Goal: Task Accomplishment & Management: Use online tool/utility

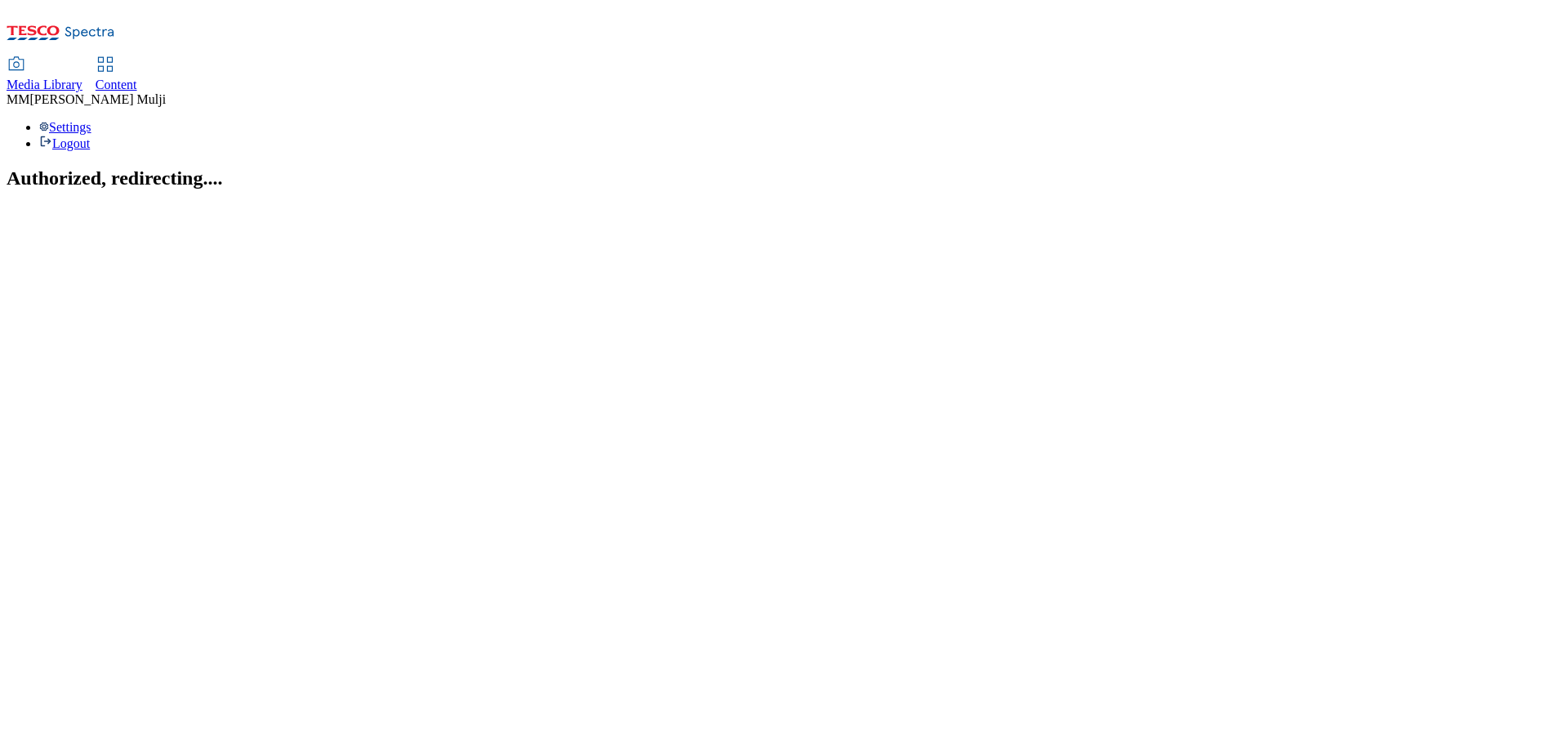
click at [137, 78] on span "Content" at bounding box center [116, 85] width 41 height 14
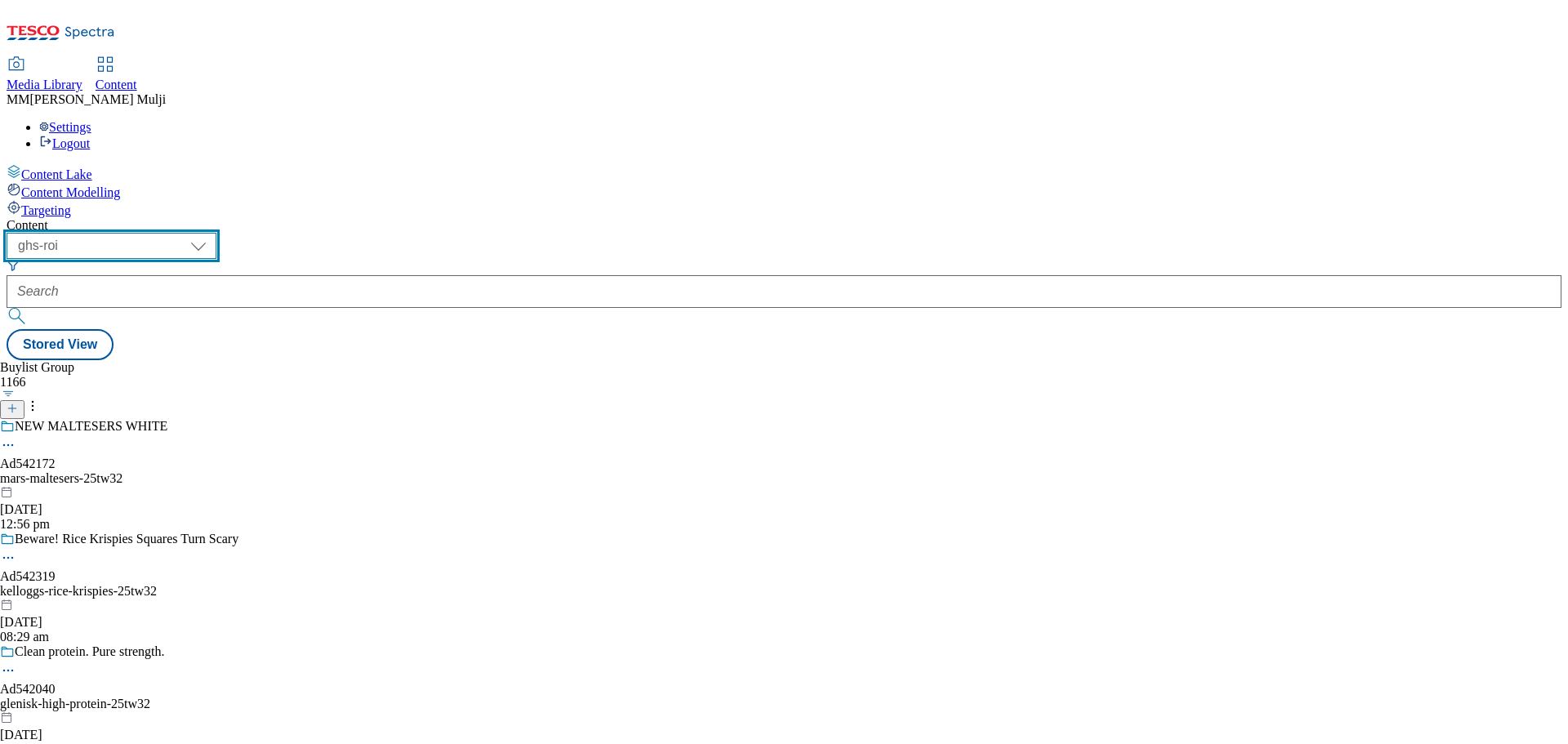
click at [217, 233] on select "ghs-roi ghs-uk" at bounding box center [112, 245] width 210 height 26
select select "ghs-uk"
click at [212, 233] on select "ghs-roi ghs-uk" at bounding box center [112, 245] width 210 height 26
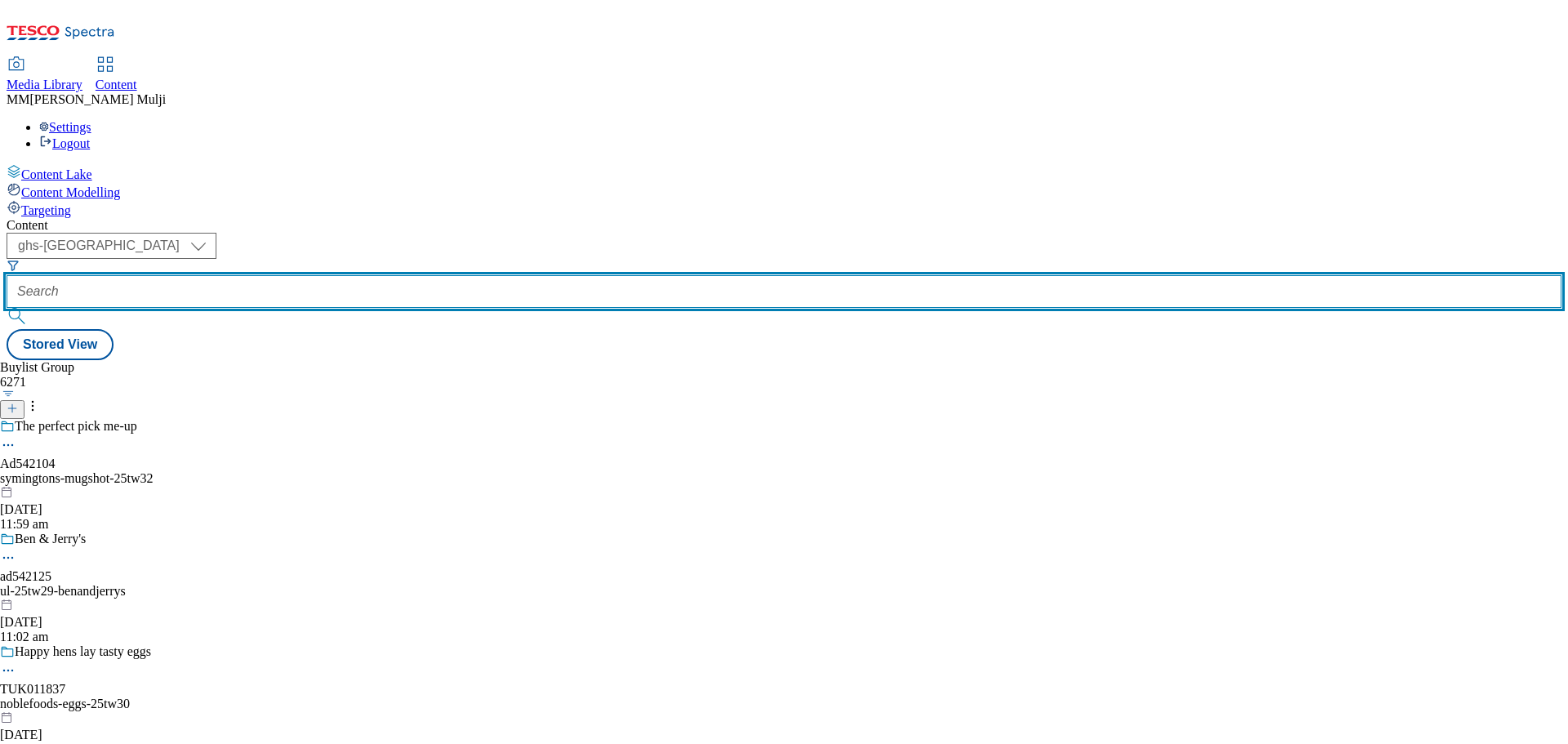
click at [374, 275] on input "text" at bounding box center [784, 291] width 1555 height 33
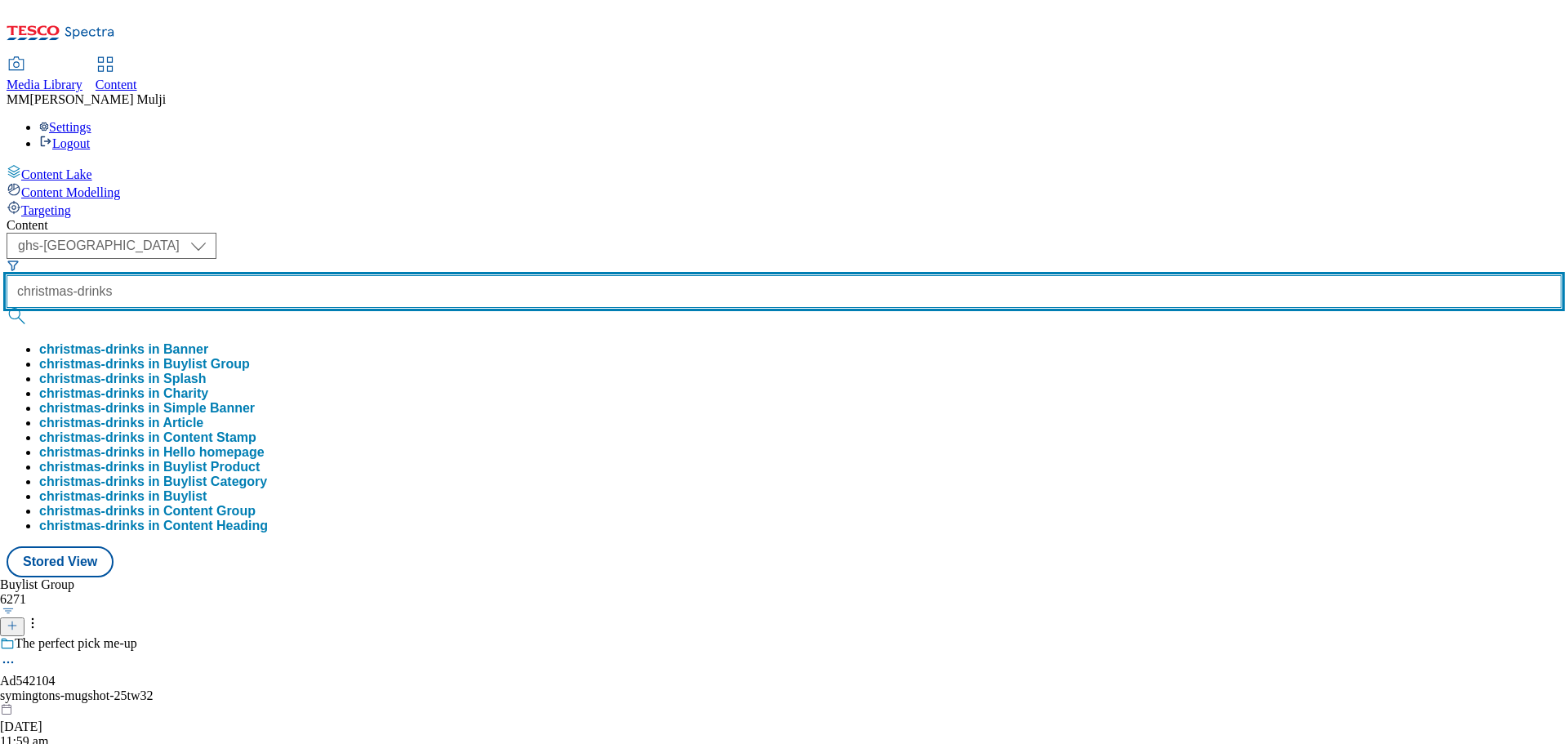
type input "christmas-drinks"
click at [7, 308] on button "submit" at bounding box center [18, 316] width 23 height 16
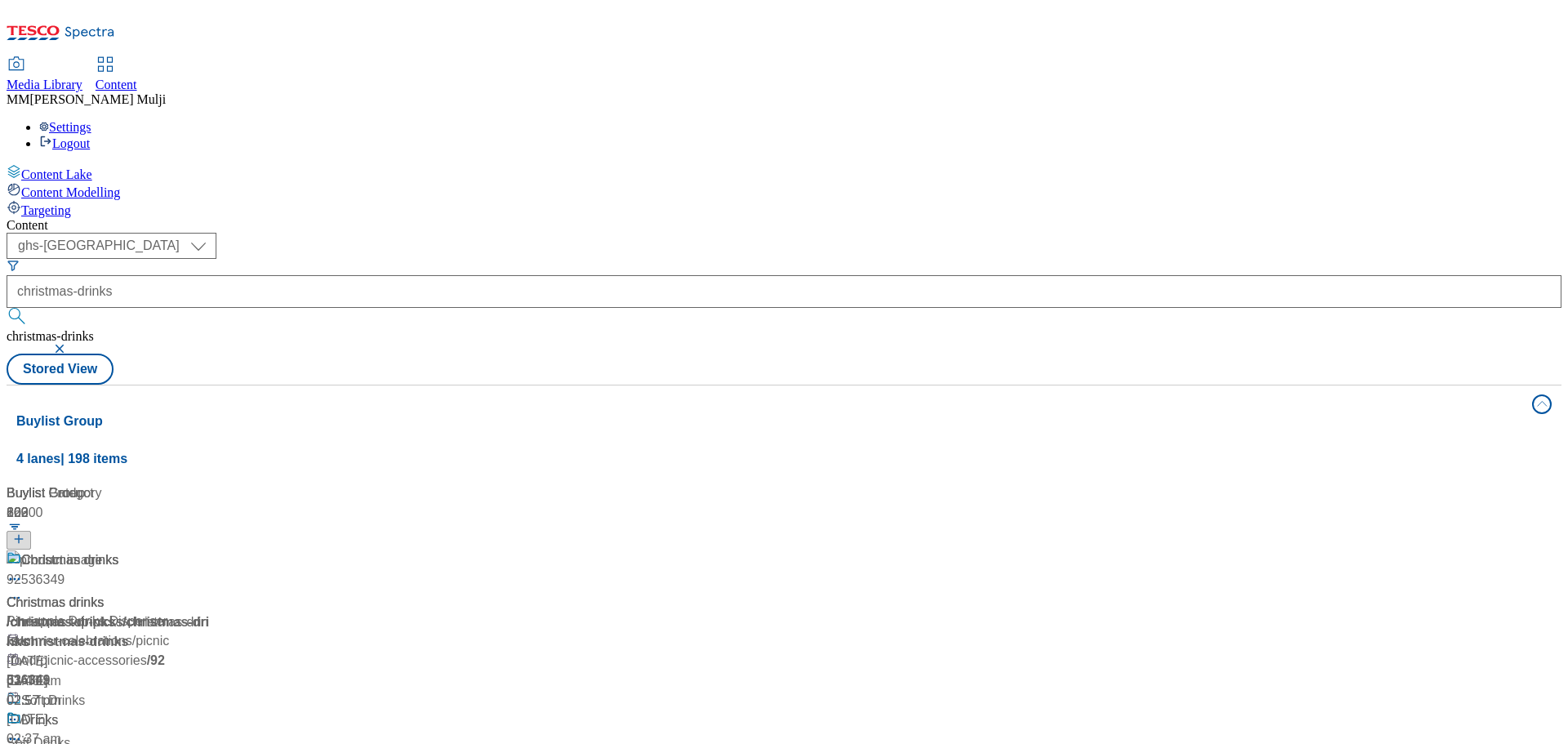
click at [288, 550] on div "Christmas drinks Christmas drinks / christmas-drinks 17 Jul 2024 02:46 am" at bounding box center [147, 620] width 281 height 141
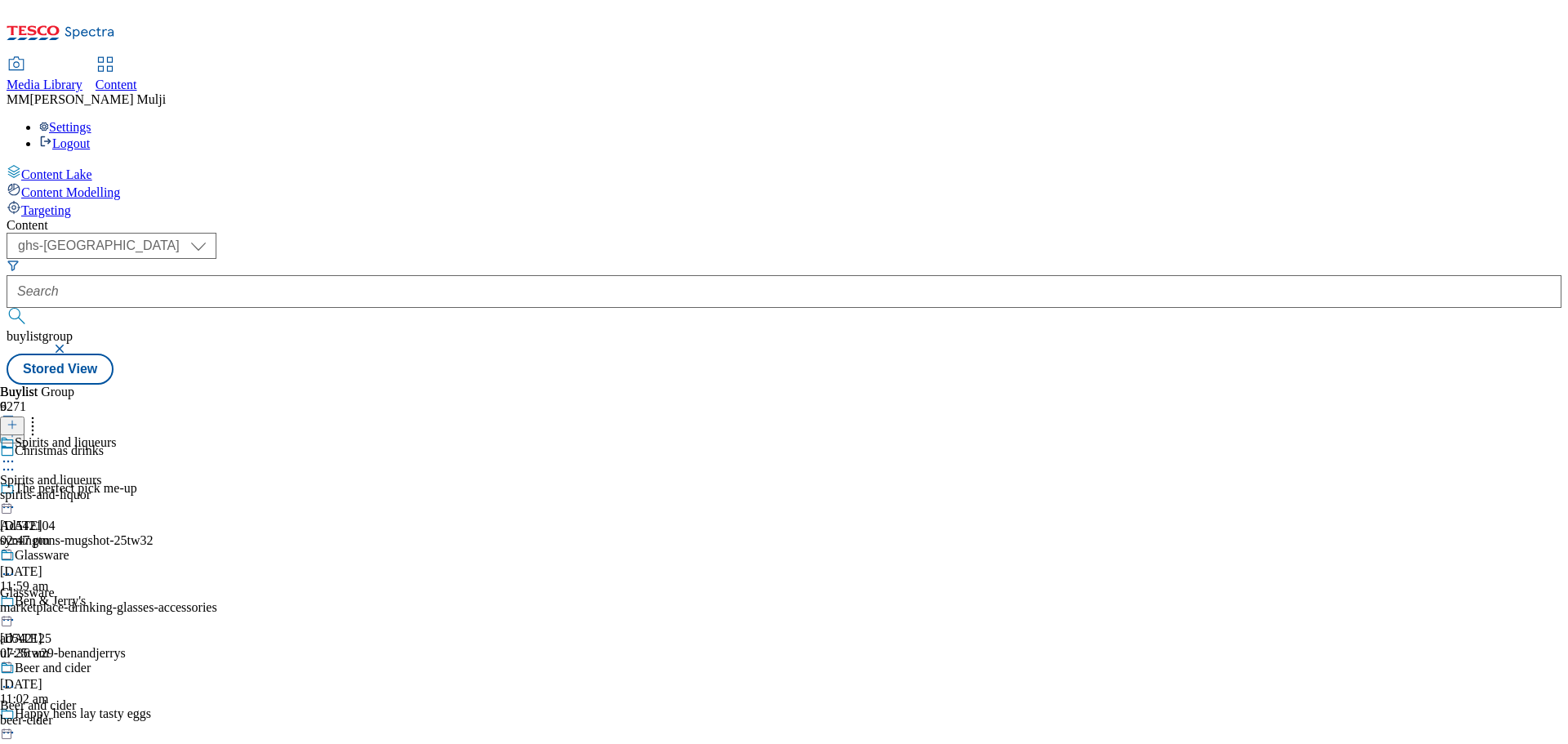
click at [343, 488] on div "spirits-and-liquor" at bounding box center [171, 494] width 343 height 14
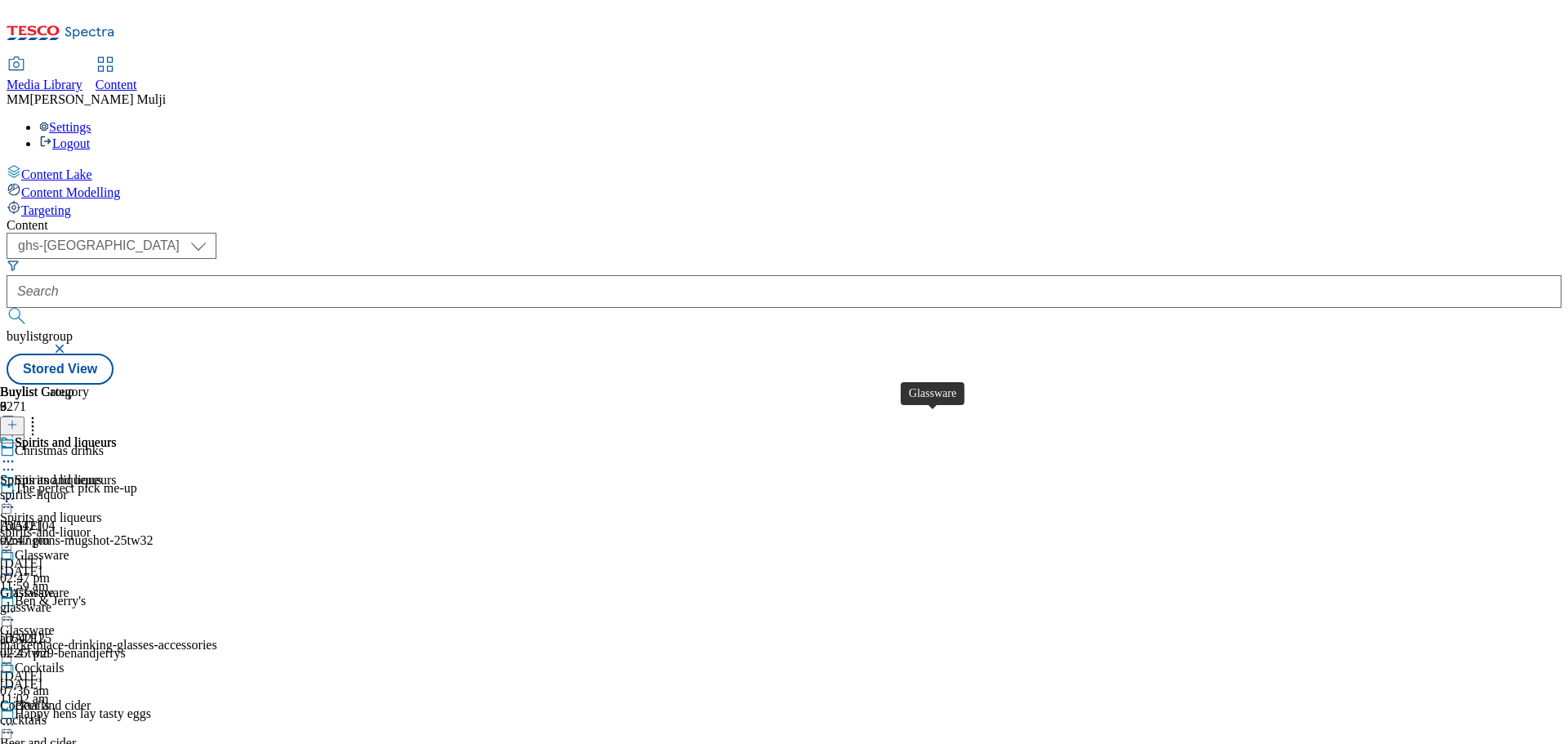
scroll to position [32, 0]
click at [116, 714] on div "cocktails" at bounding box center [58, 720] width 116 height 14
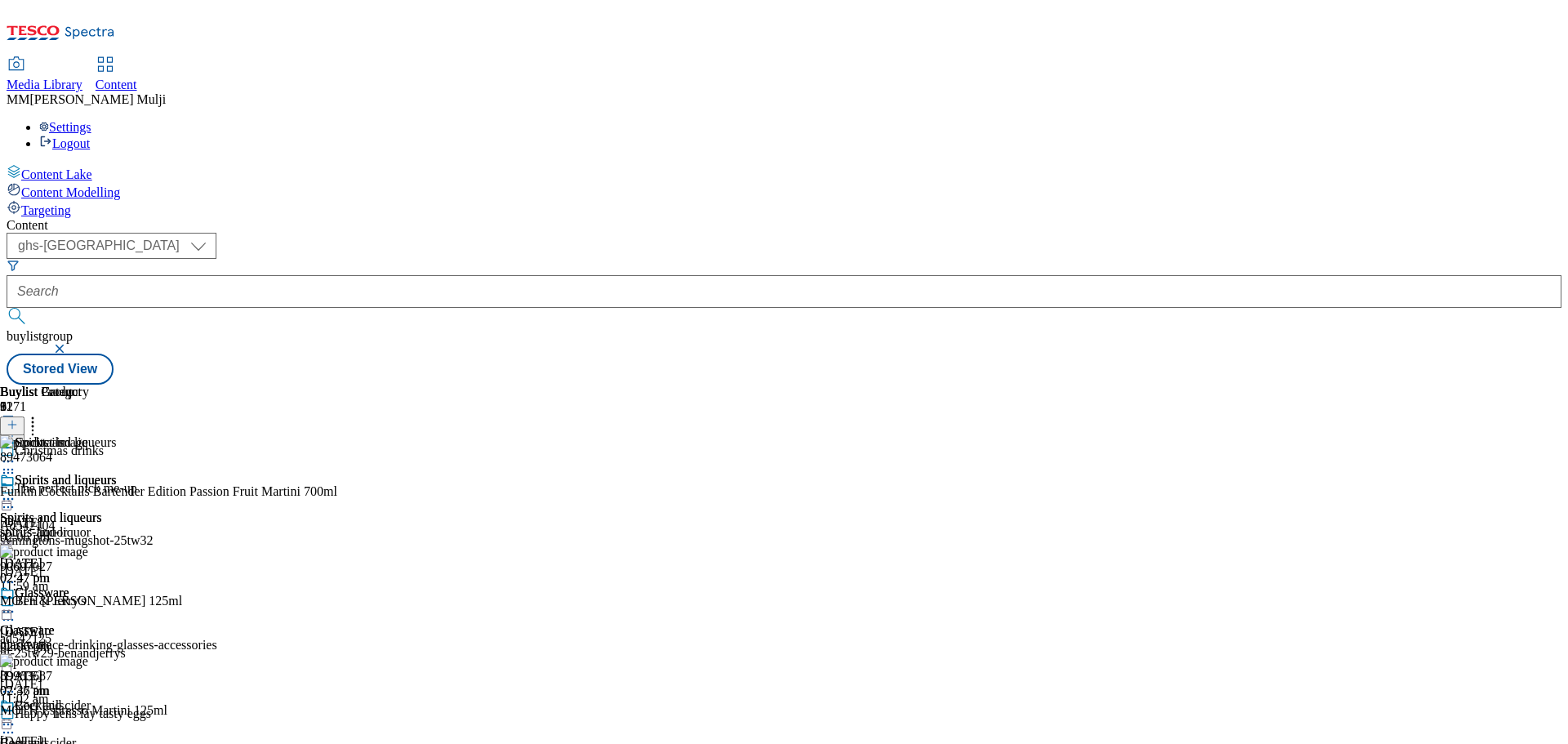
click at [116, 526] on div "spirits-liquor" at bounding box center [58, 532] width 116 height 14
click at [16, 491] on icon at bounding box center [8, 499] width 16 height 16
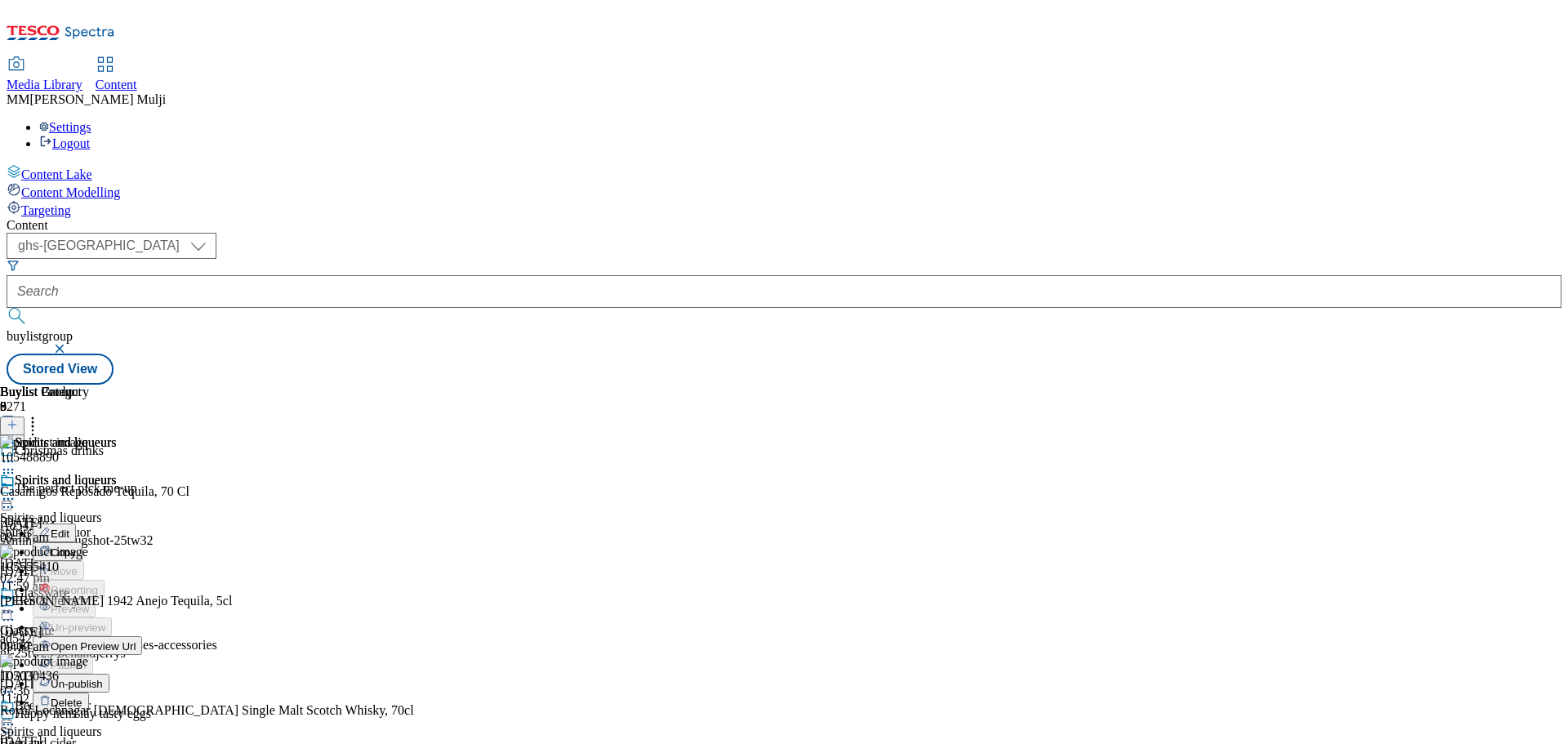
click at [109, 674] on button "Un-publish" at bounding box center [71, 683] width 77 height 19
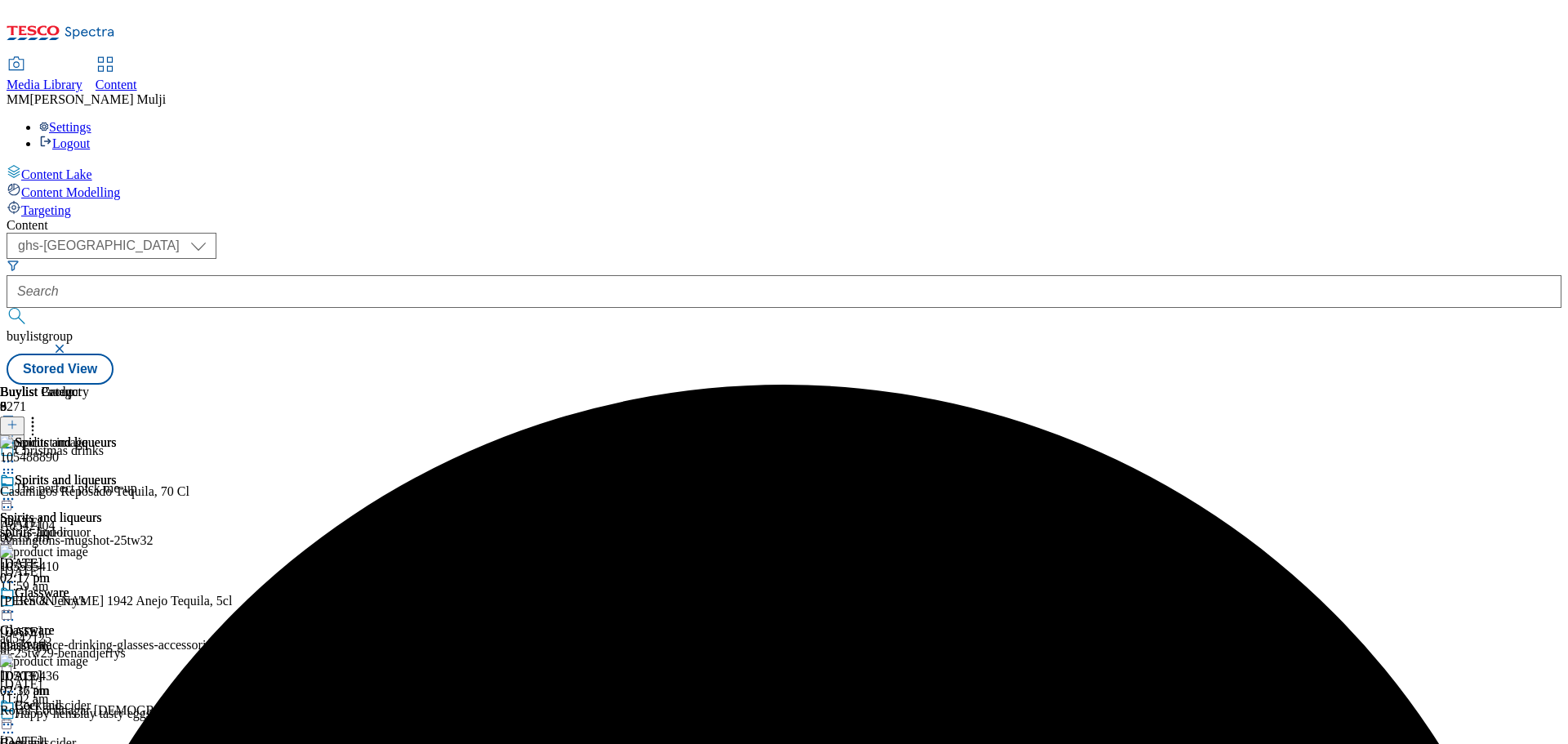
click at [16, 491] on icon at bounding box center [8, 499] width 16 height 16
click at [112, 618] on button "Un-preview" at bounding box center [73, 627] width 80 height 19
click at [18, 419] on icon at bounding box center [13, 425] width 12 height 12
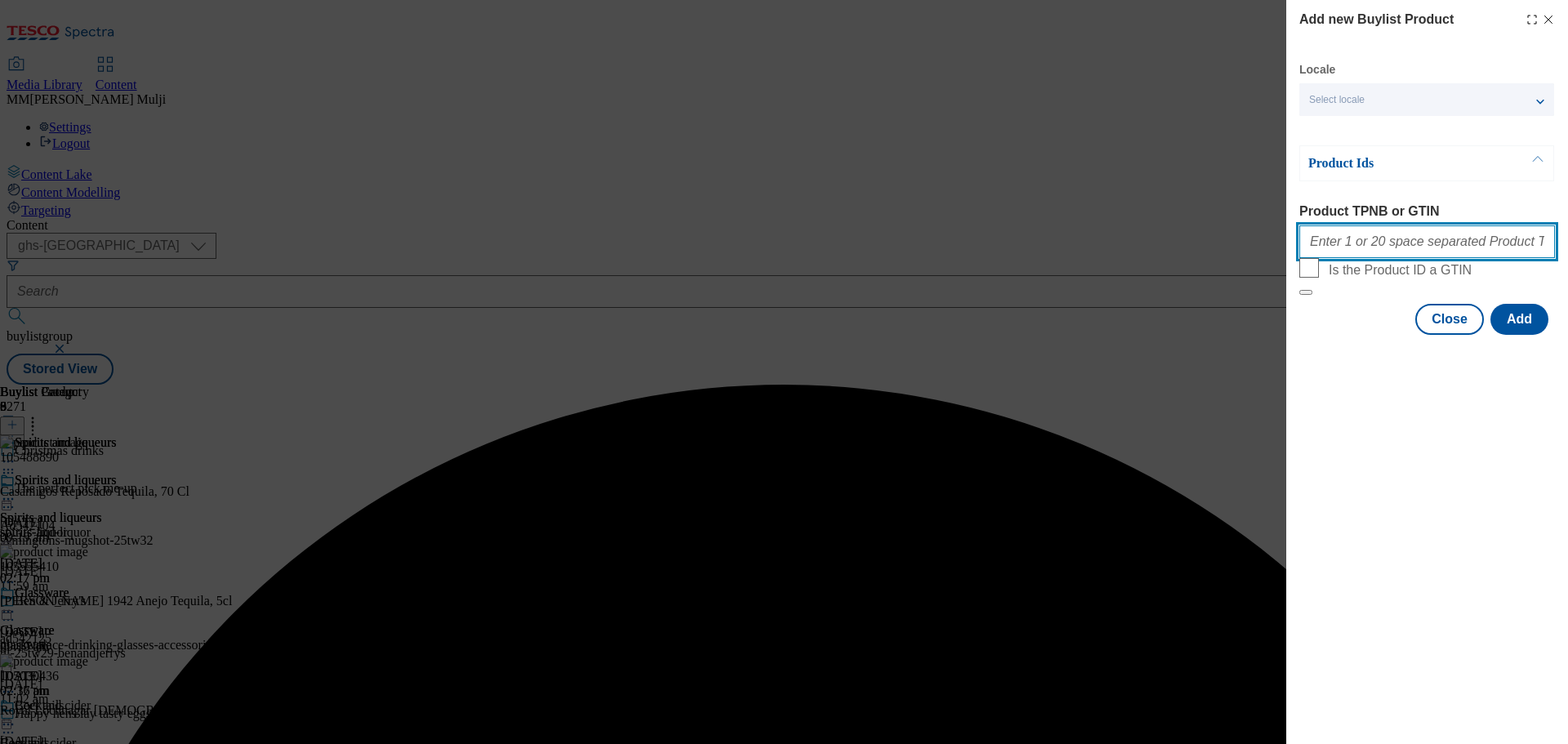
click at [1359, 249] on input "Product TPNB or GTIN" at bounding box center [1428, 241] width 256 height 33
paste input "50403093 72776187 50343779 50706057 63784035 91891787 51924148 58658976 5742017…"
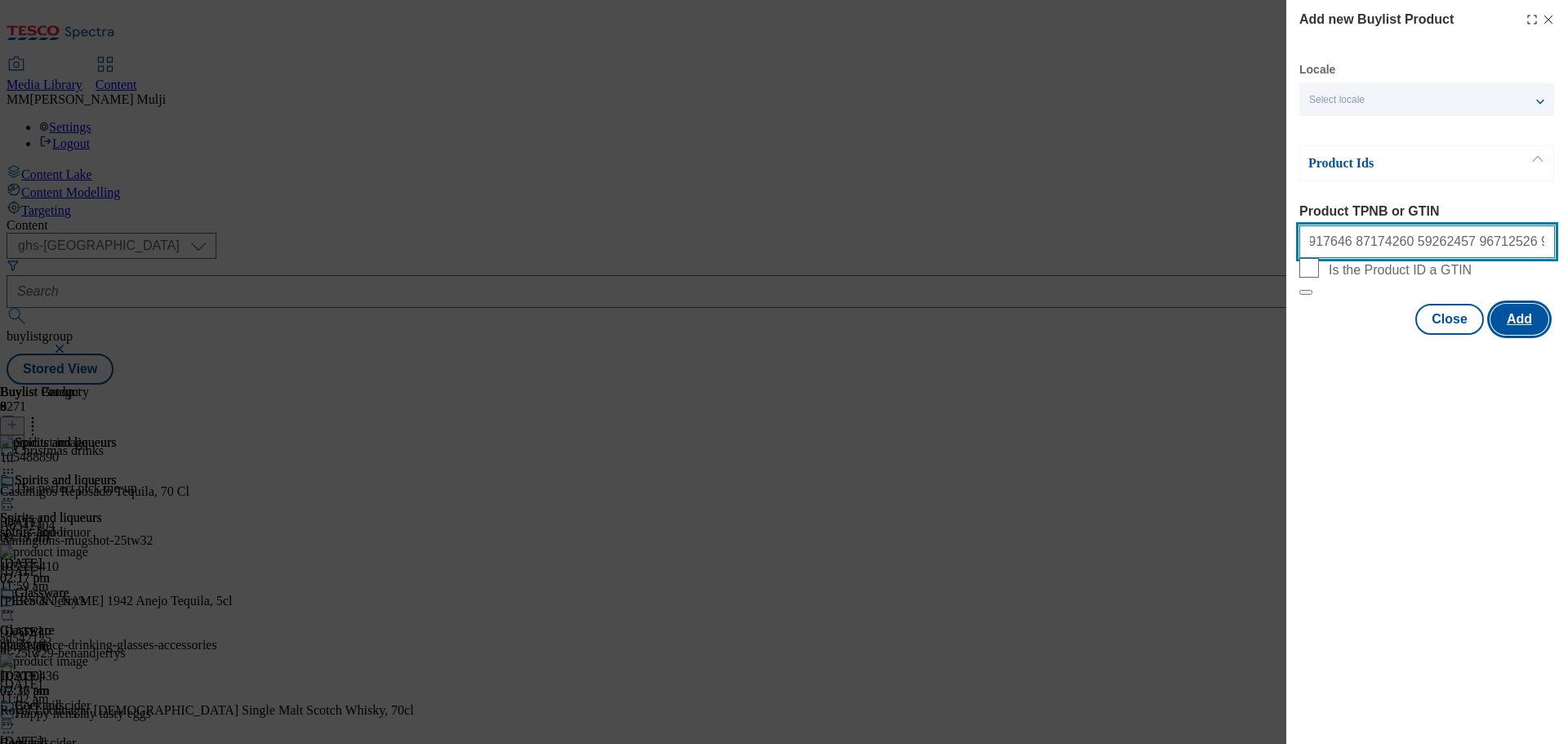
type input "50403093 72776187 50343779 50706057 63784035 91891787 51924148 58658976 5742017…"
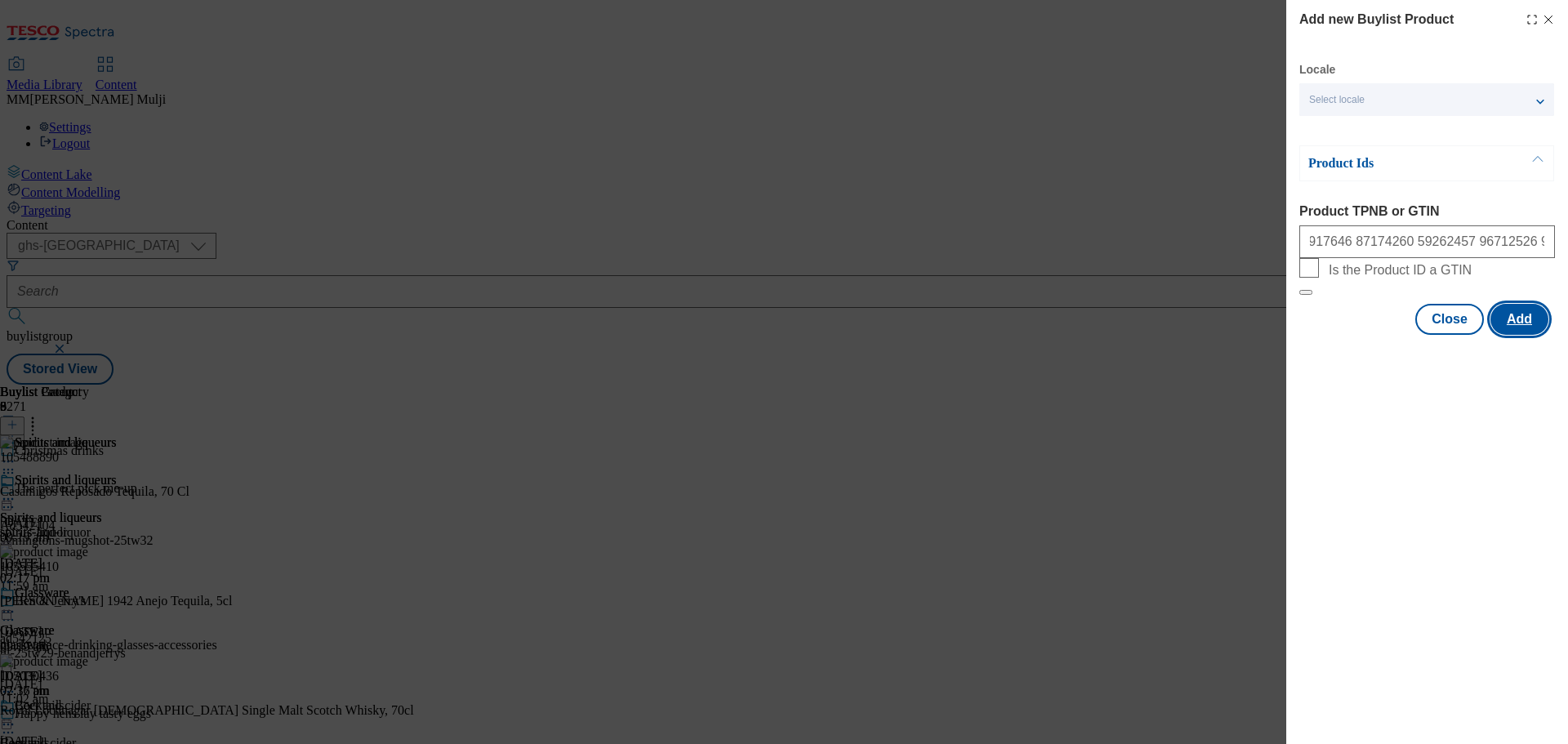
click at [1513, 335] on button "Add" at bounding box center [1519, 319] width 58 height 31
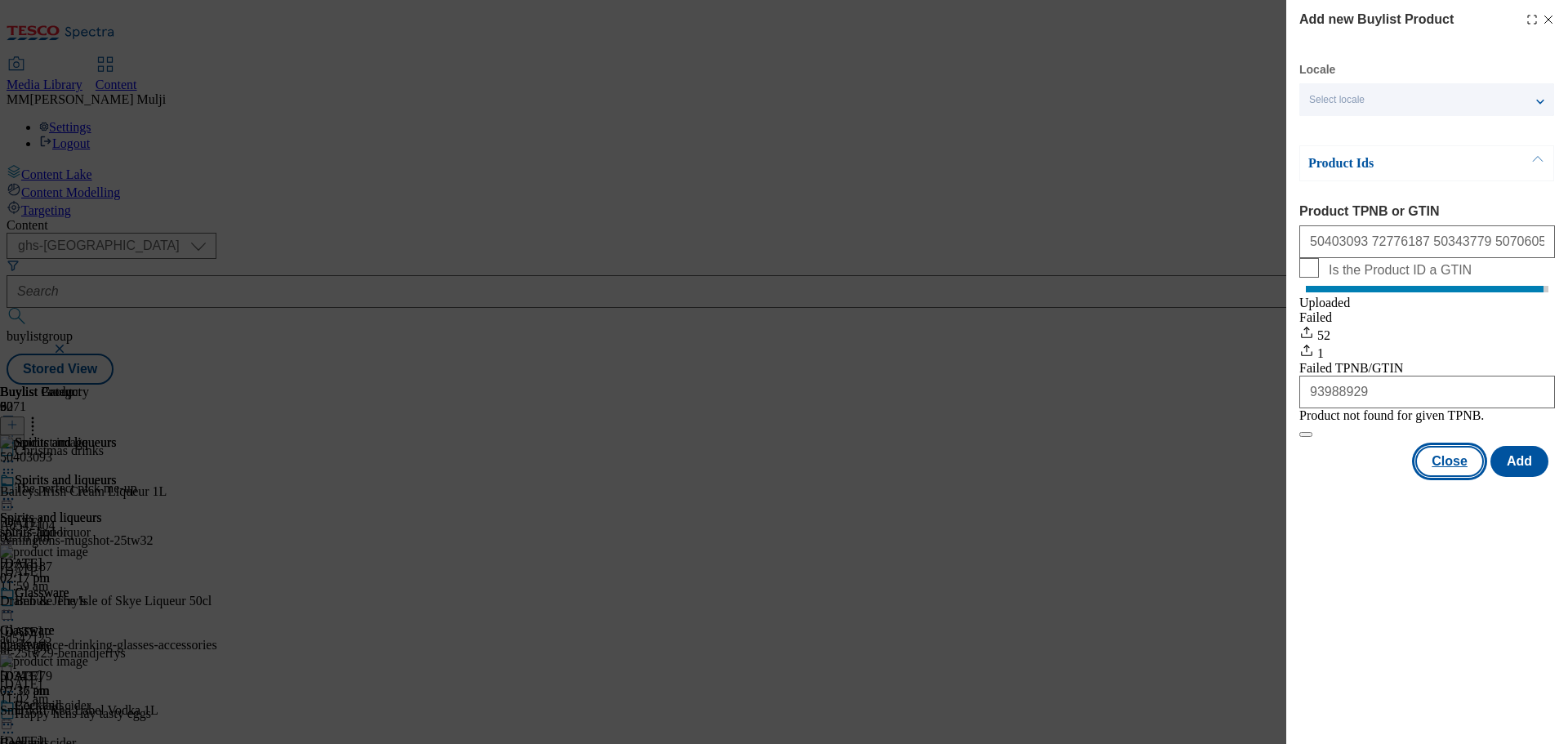
click at [1444, 477] on button "Close" at bounding box center [1450, 461] width 69 height 31
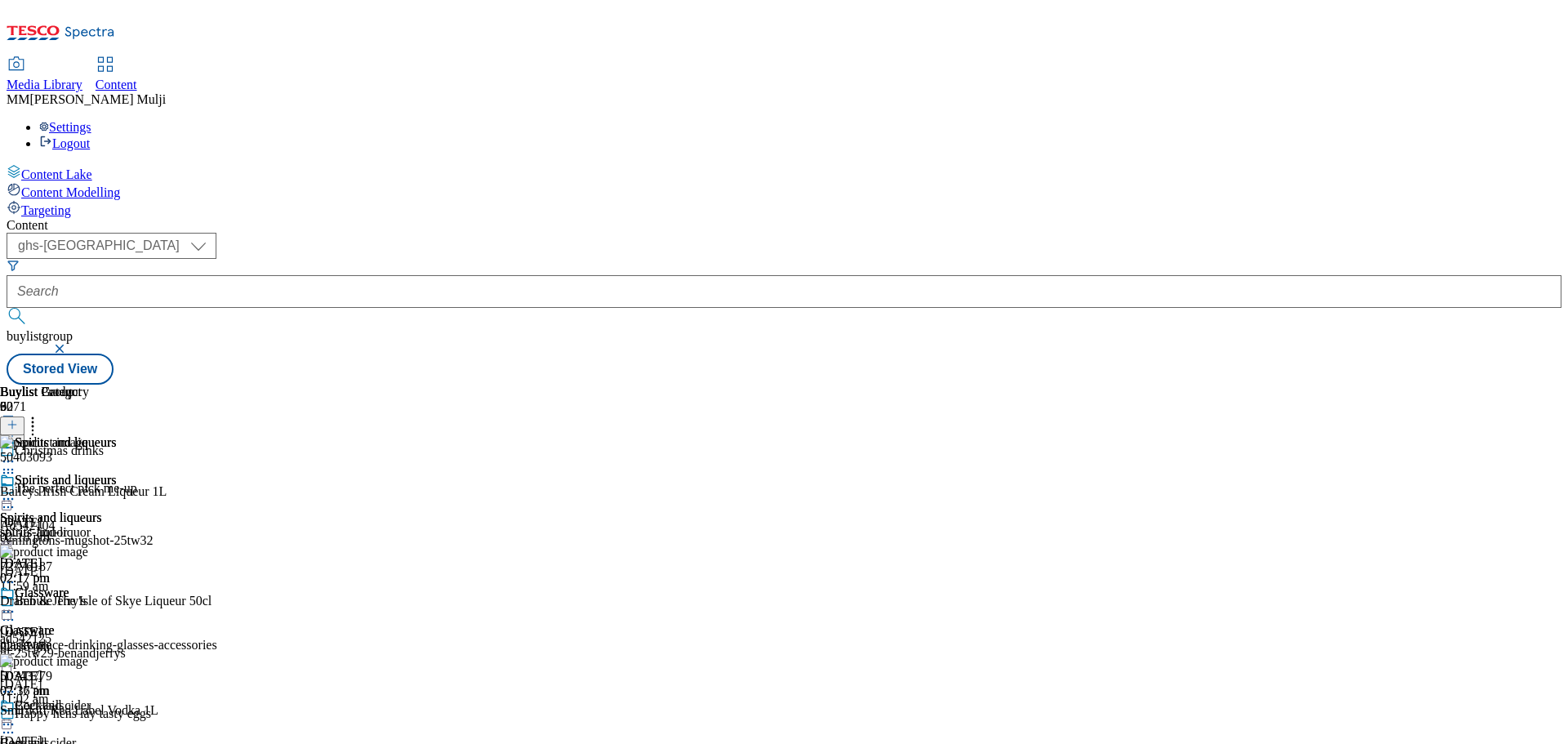
click at [16, 491] on icon at bounding box center [8, 499] width 16 height 16
click at [89, 603] on span "Preview" at bounding box center [69, 609] width 38 height 12
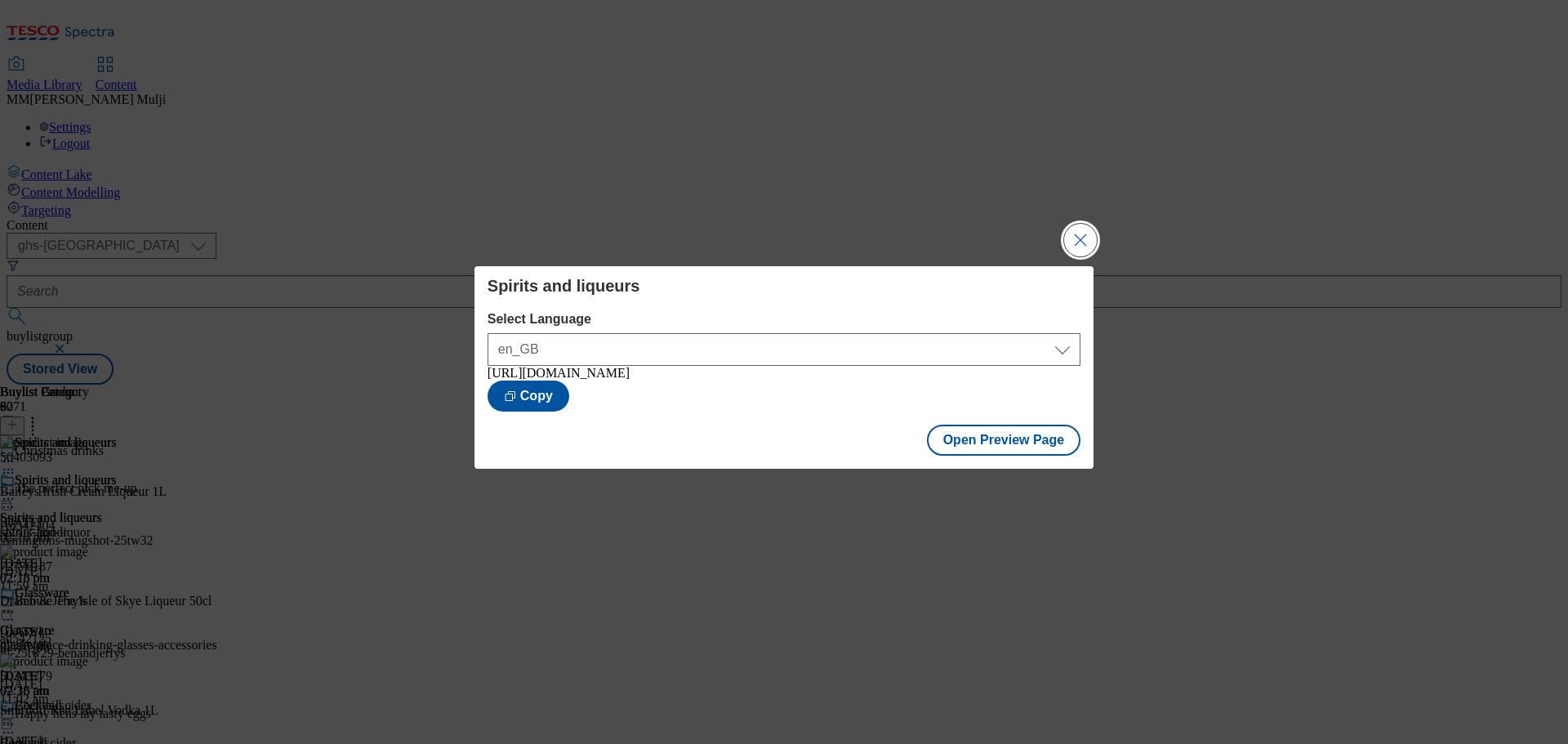
click at [1071, 236] on button "Close Modal" at bounding box center [1081, 240] width 33 height 33
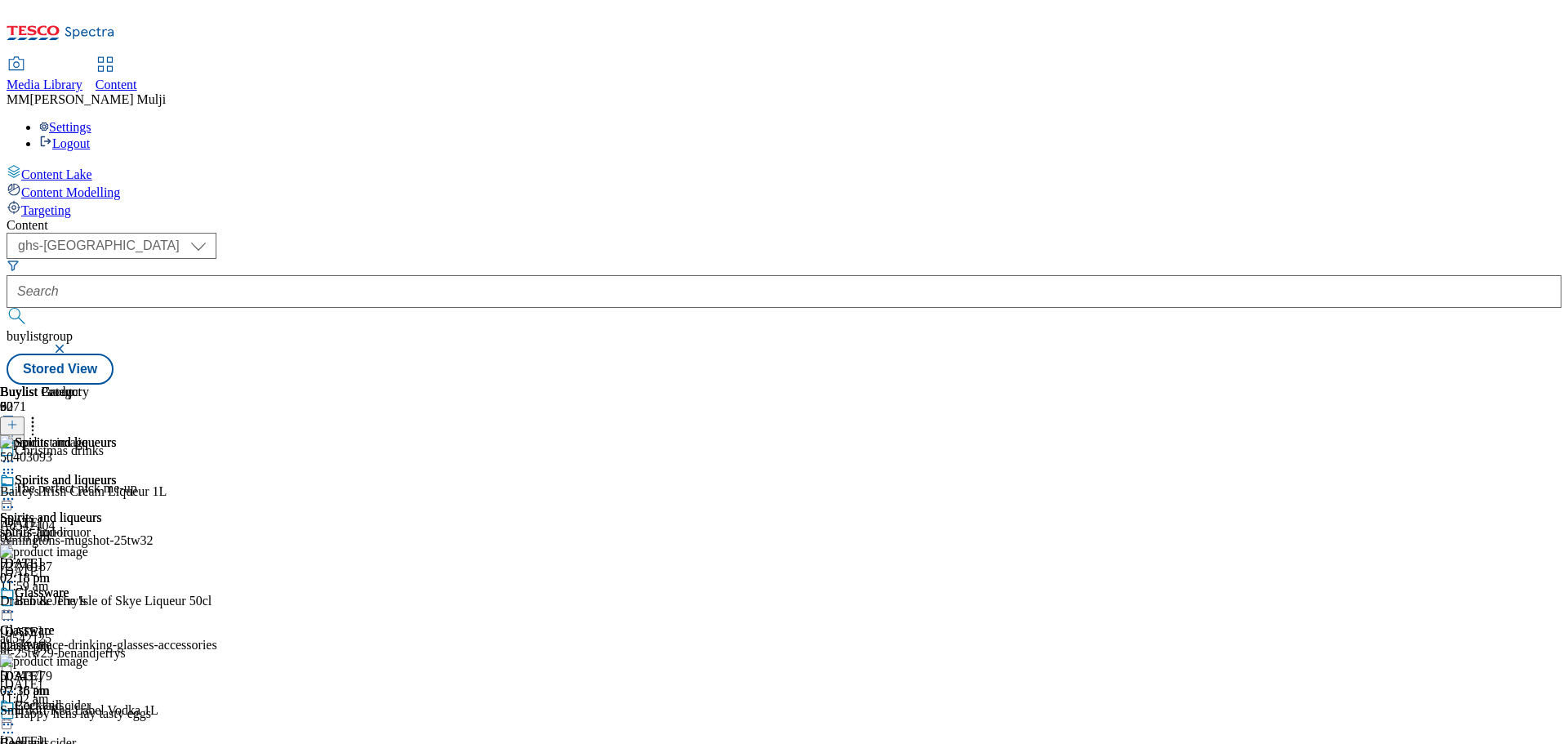
click at [16, 491] on icon at bounding box center [8, 499] width 16 height 16
click at [86, 659] on span "Publish" at bounding box center [69, 665] width 36 height 12
